Goal: Browse casually

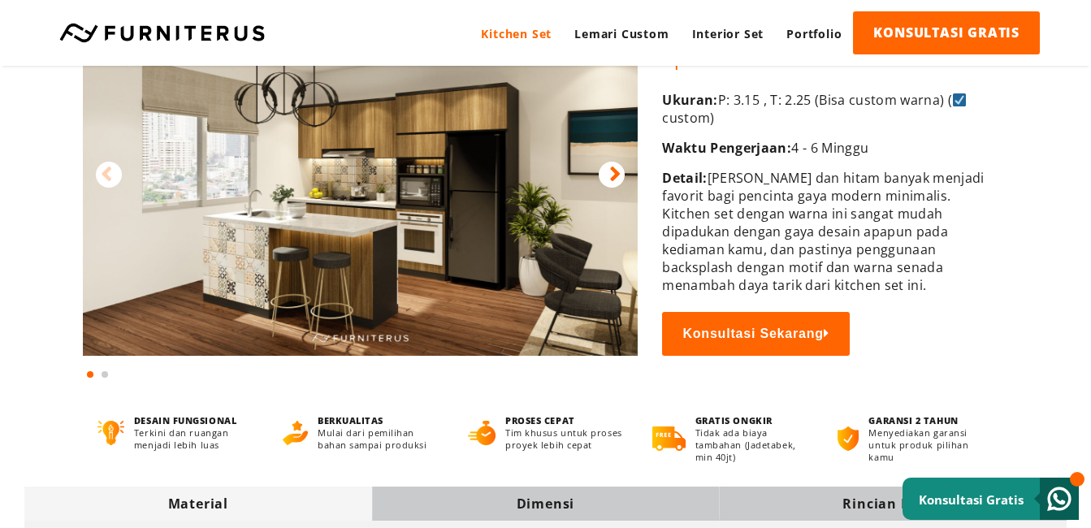
scroll to position [81, 0]
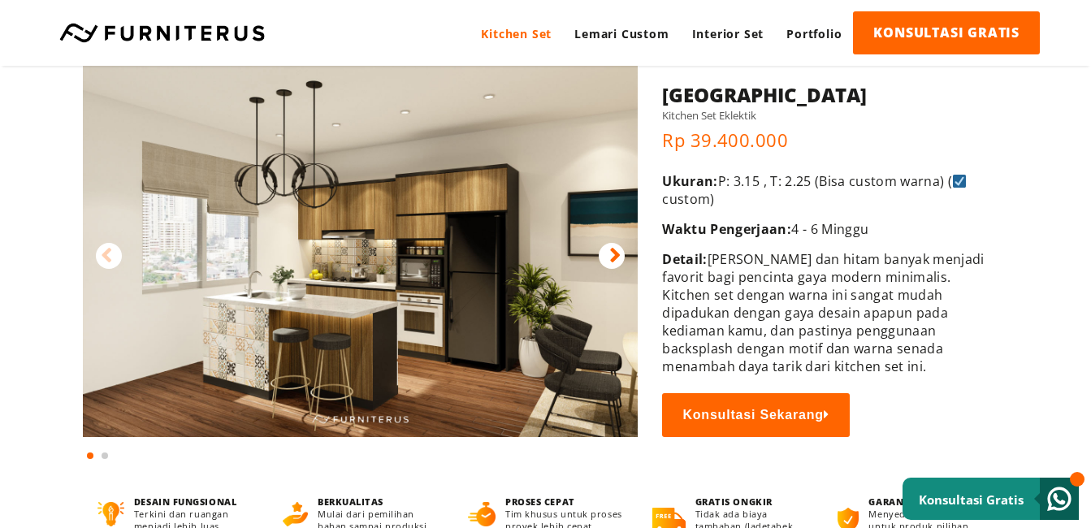
click at [478, 273] on img at bounding box center [360, 243] width 555 height 388
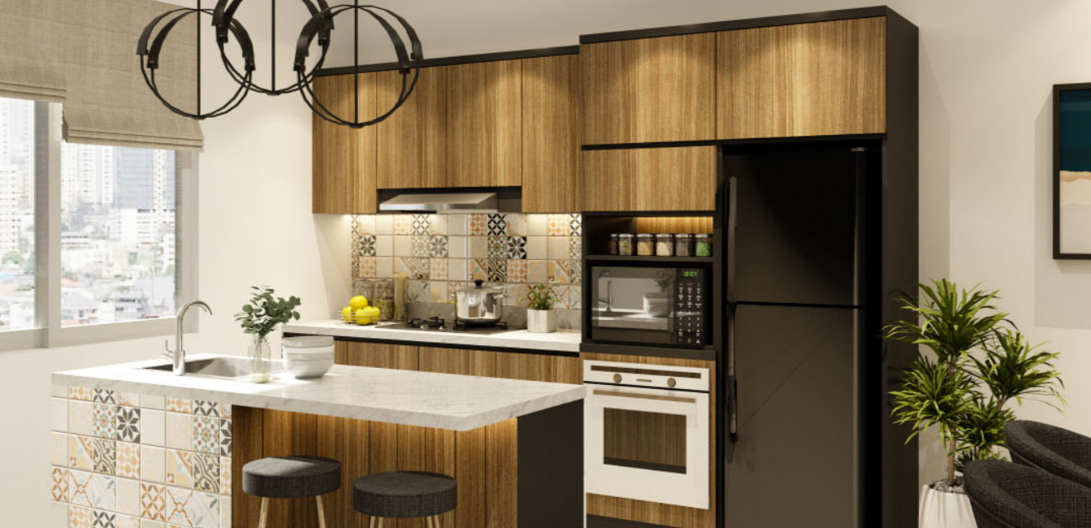
scroll to position [0, 0]
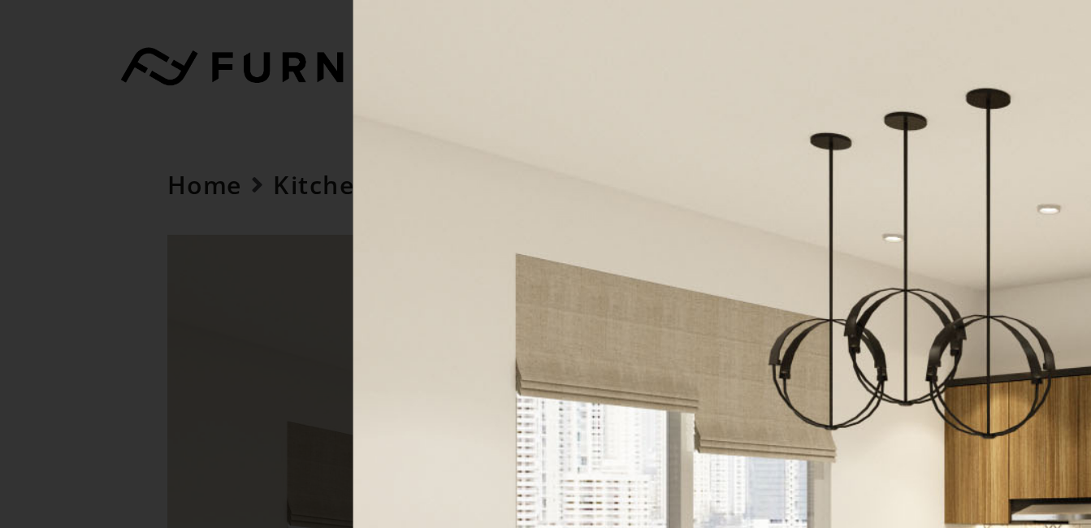
drag, startPoint x: 819, startPoint y: 318, endPoint x: 507, endPoint y: 165, distance: 348.3
click at [507, 165] on img at bounding box center [552, 264] width 754 height 528
click at [431, 154] on img at bounding box center [552, 264] width 754 height 528
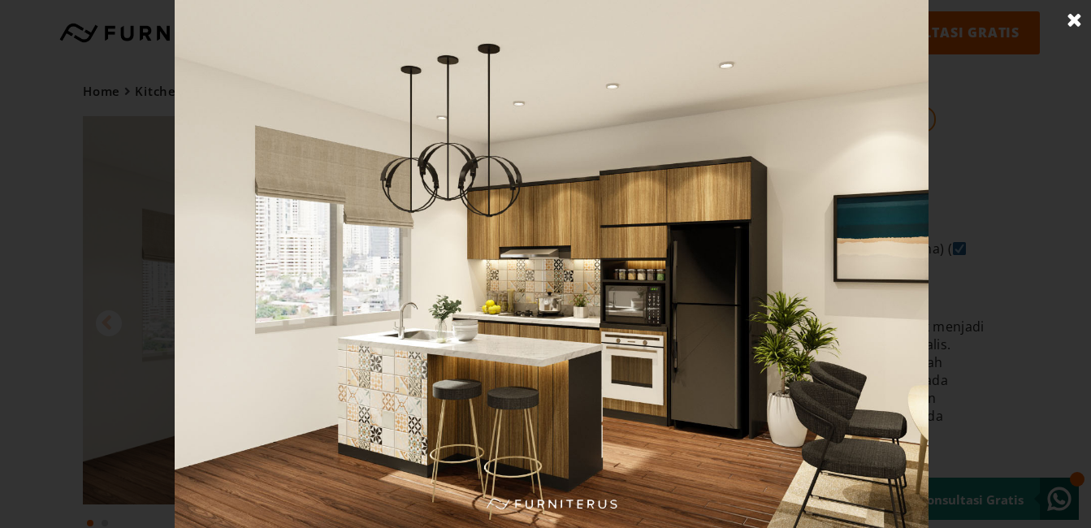
click at [617, 388] on img at bounding box center [552, 264] width 754 height 528
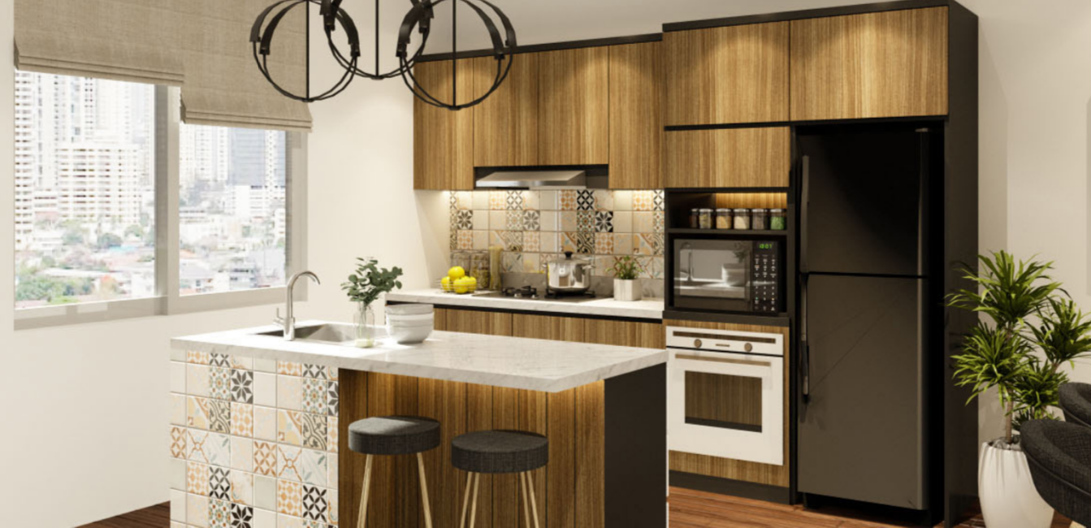
click at [639, 331] on img at bounding box center [552, 264] width 754 height 528
